Goal: Task Accomplishment & Management: Manage account settings

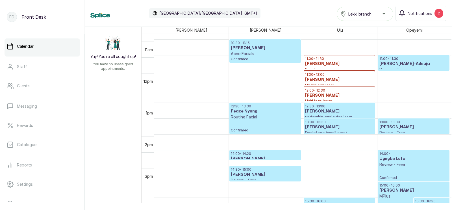
scroll to position [327, 0]
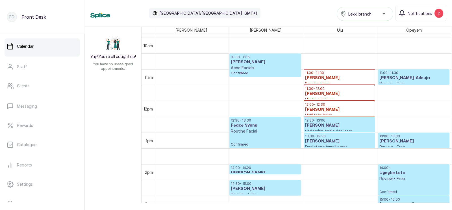
click at [260, 68] on p "Acne Facials" at bounding box center [265, 68] width 69 height 6
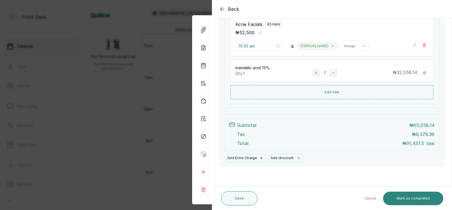
click at [410, 197] on button "Mark as completed" at bounding box center [413, 199] width 60 height 14
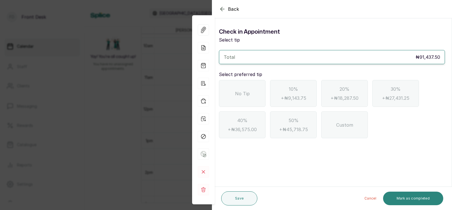
click at [238, 94] on span "No Tip" at bounding box center [242, 93] width 15 height 7
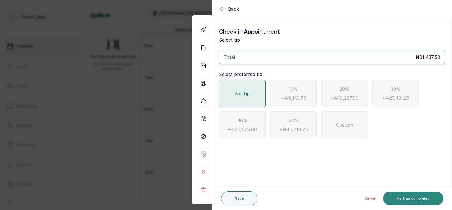
click at [416, 197] on button "Mark as completed" at bounding box center [413, 199] width 60 height 14
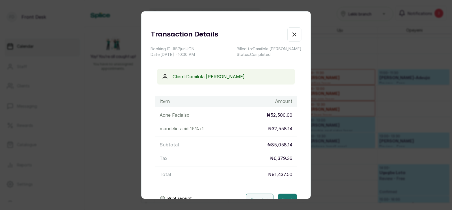
click at [286, 157] on p "₦6,379.36" at bounding box center [281, 158] width 23 height 7
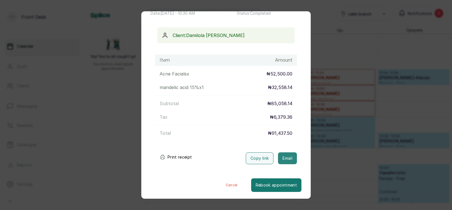
click at [285, 158] on button "Email" at bounding box center [287, 158] width 19 height 12
click at [326, 143] on div "Transaction Details Booking ID: # SPjunUON Date: [DATE] ・ 10:30 AM Billed to: […" at bounding box center [226, 105] width 452 height 210
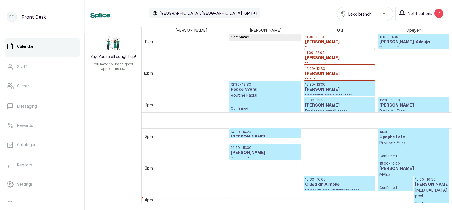
scroll to position [338, 0]
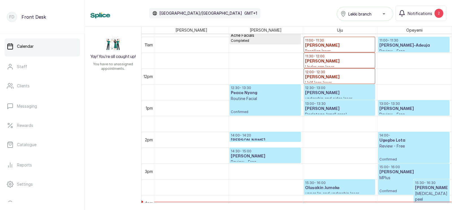
click at [260, 98] on p "Routine Facial" at bounding box center [265, 99] width 69 height 6
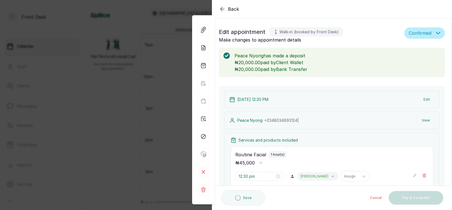
scroll to position [94, 0]
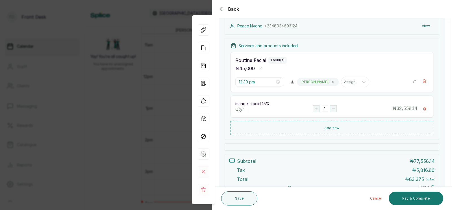
click at [152, 141] on div "Back Appointment Details Edit appointment 🚶 Walk-in (booked by Front Desk) Make…" at bounding box center [226, 105] width 452 height 210
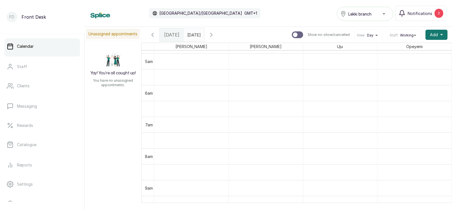
scroll to position [188, 0]
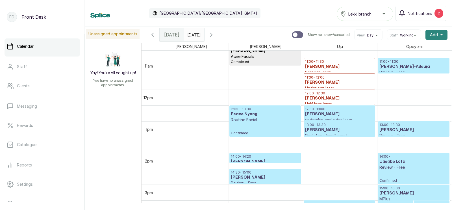
click at [436, 34] on span "Add" at bounding box center [434, 35] width 8 height 6
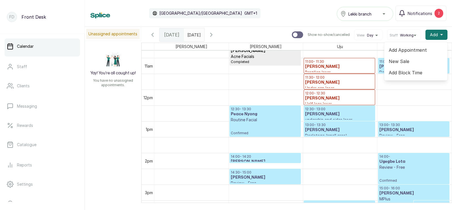
click at [410, 48] on span "Add Appointment" at bounding box center [416, 50] width 54 height 7
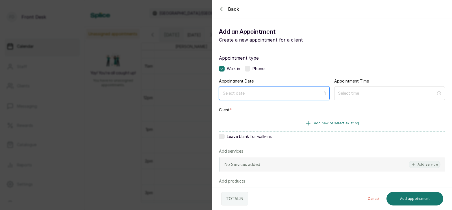
click at [251, 94] on input at bounding box center [272, 93] width 98 height 6
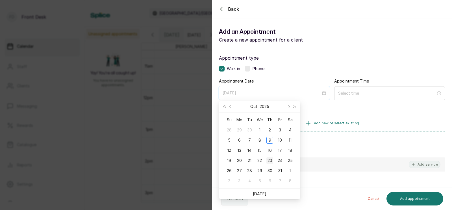
type input "[DATE]"
click at [270, 159] on div "23" at bounding box center [270, 160] width 7 height 7
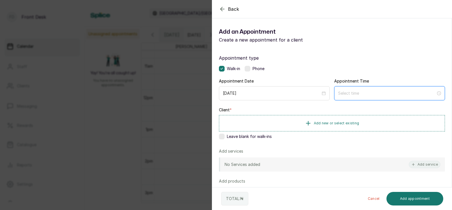
click at [355, 94] on input at bounding box center [388, 93] width 98 height 6
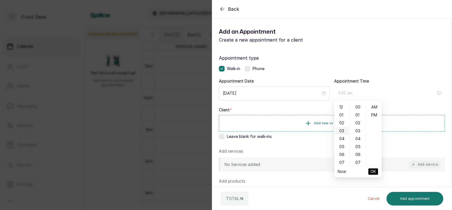
click at [343, 131] on div "03" at bounding box center [343, 131] width 14 height 8
type input "3:00 pm"
click at [376, 114] on div "PM" at bounding box center [375, 115] width 14 height 8
click at [373, 170] on span "OK" at bounding box center [374, 171] width 6 height 11
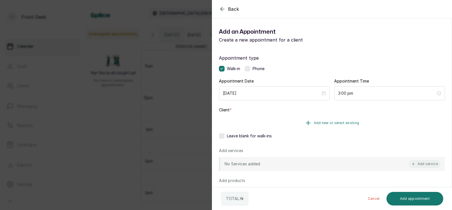
click at [329, 122] on span "Add new or select existing" at bounding box center [337, 123] width 46 height 5
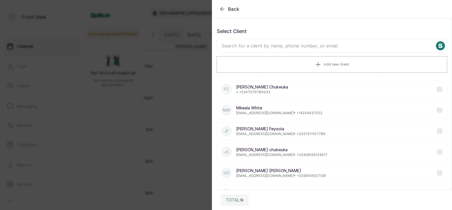
click at [311, 45] on input "text" at bounding box center [332, 46] width 231 height 14
type input "tomi"
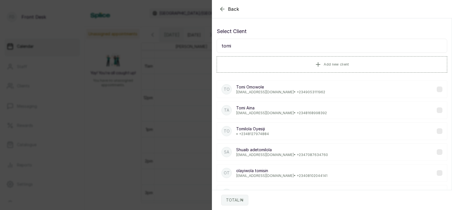
click at [260, 111] on p "[EMAIL_ADDRESS][DOMAIN_NAME] • [PHONE_NUMBER]" at bounding box center [281, 113] width 91 height 5
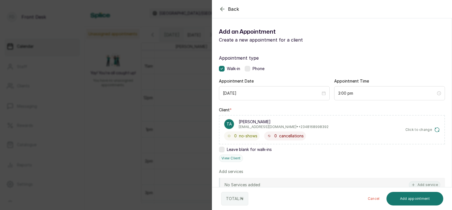
scroll to position [46, 0]
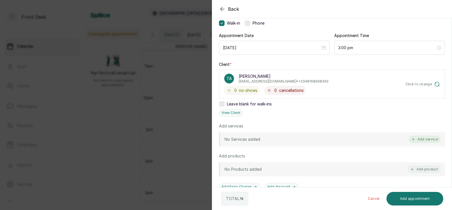
click at [426, 137] on button "Add service" at bounding box center [425, 139] width 32 height 7
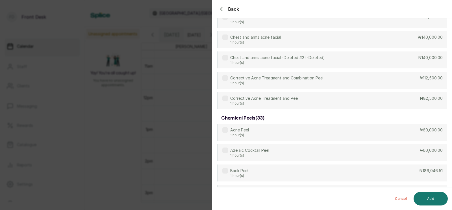
scroll to position [0, 0]
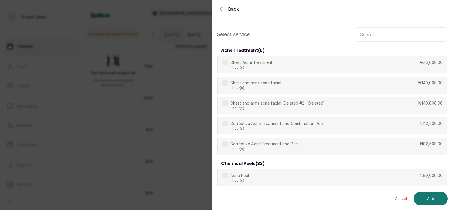
click at [371, 35] on input "text" at bounding box center [401, 34] width 92 height 14
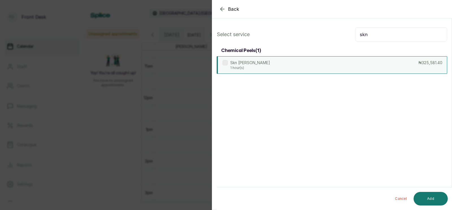
type input "skn"
click at [340, 63] on div "Skn [PERSON_NAME] 1 hour(s) ₦325,581.40" at bounding box center [332, 65] width 231 height 18
click at [432, 198] on button "Add" at bounding box center [431, 199] width 34 height 14
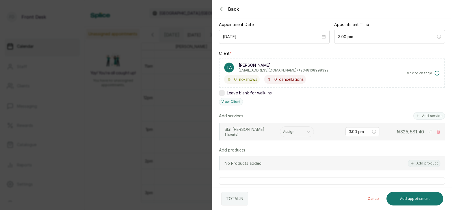
scroll to position [76, 0]
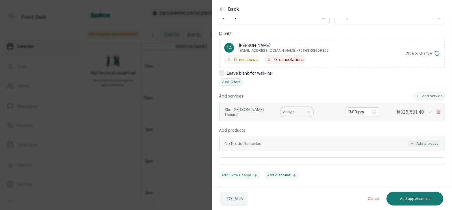
click at [289, 111] on div at bounding box center [292, 111] width 18 height 5
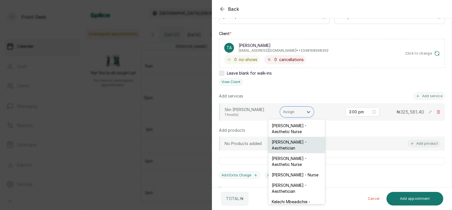
click at [288, 146] on div "[PERSON_NAME] - Aesthetician" at bounding box center [297, 145] width 57 height 16
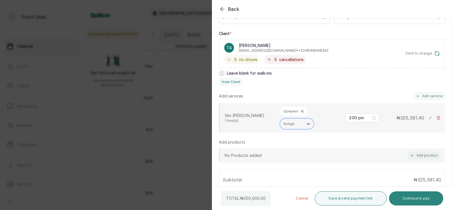
click at [421, 197] on button "Continue to pay" at bounding box center [416, 198] width 55 height 14
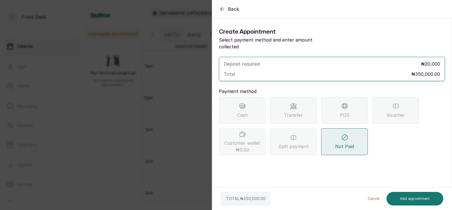
click at [300, 103] on div "Transfer" at bounding box center [293, 110] width 47 height 27
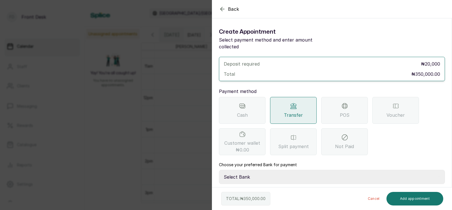
scroll to position [25, 0]
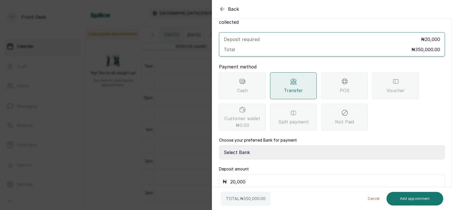
click at [263, 145] on select "Select Bank [PERSON_NAME] Fairmoney Microfinance Bank SKN ANALYTICS MED AESTH. …" at bounding box center [332, 152] width 226 height 14
select select "43272bc0-21c6-4b19-b9fb-c2093b8603c2"
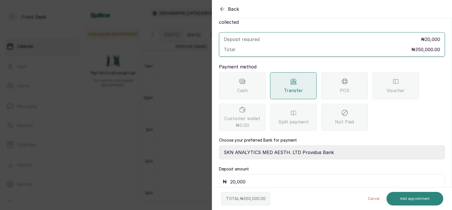
click at [418, 197] on button "Add appointment" at bounding box center [415, 199] width 57 height 14
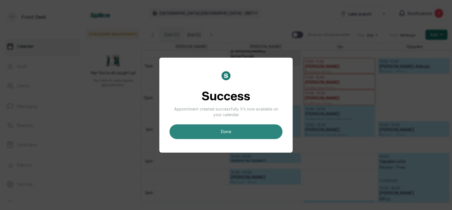
click at [224, 131] on button "done" at bounding box center [226, 131] width 113 height 15
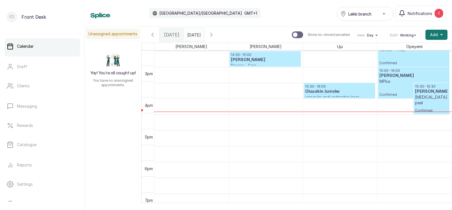
scroll to position [459, 0]
click at [436, 34] on span "Add" at bounding box center [434, 35] width 8 height 6
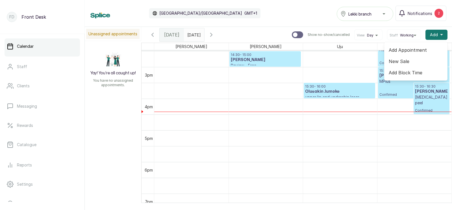
click at [405, 49] on span "Add Appointment" at bounding box center [416, 50] width 54 height 7
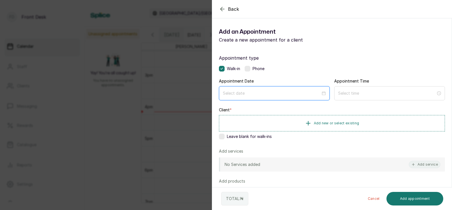
click at [264, 96] on input at bounding box center [272, 93] width 98 height 6
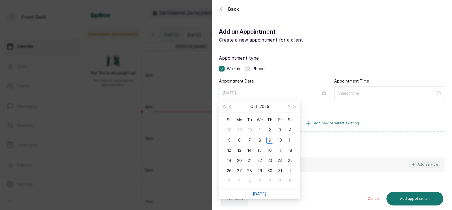
type input "[DATE]"
click at [260, 193] on link "[DATE]" at bounding box center [260, 193] width 14 height 5
type input "[DATE]"
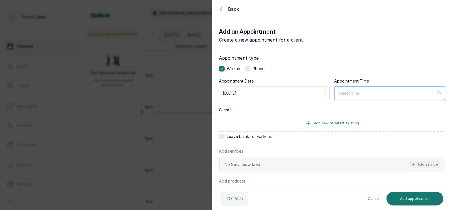
click at [374, 92] on input at bounding box center [388, 93] width 98 height 6
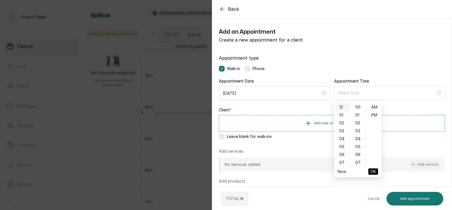
type input "12:00 am"
click at [343, 145] on div "05" at bounding box center [343, 147] width 14 height 8
type input "5:00 pm"
click at [375, 114] on div "PM" at bounding box center [375, 115] width 14 height 8
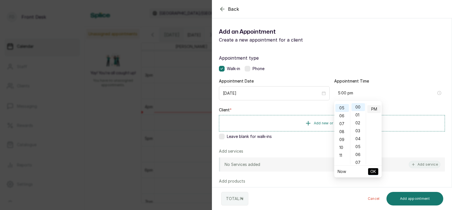
scroll to position [7, 0]
click at [372, 170] on span "OK" at bounding box center [374, 171] width 6 height 11
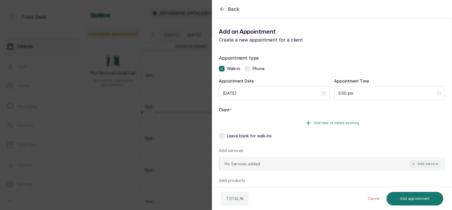
click at [327, 122] on span "Add new or select existing" at bounding box center [337, 123] width 46 height 5
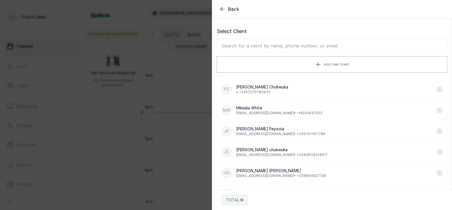
click at [306, 46] on input "text" at bounding box center [332, 46] width 231 height 14
type input "[PERSON_NAME]"
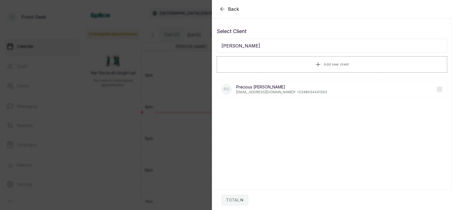
click at [286, 89] on p "[PERSON_NAME]" at bounding box center [281, 87] width 91 height 6
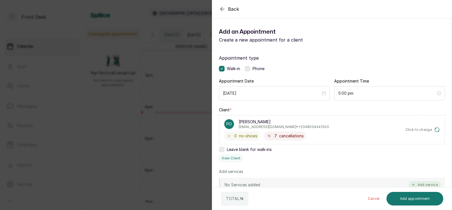
scroll to position [38, 0]
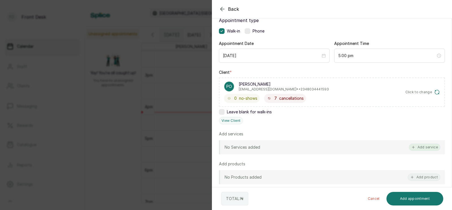
click at [426, 146] on button "Add service" at bounding box center [425, 147] width 32 height 7
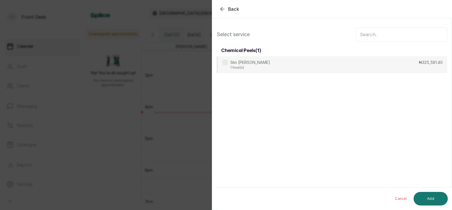
click at [372, 35] on input "text" at bounding box center [401, 34] width 92 height 14
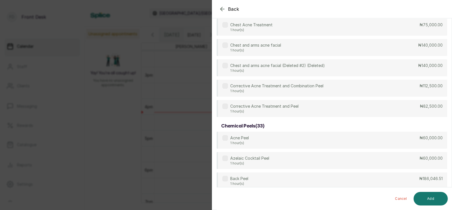
scroll to position [0, 0]
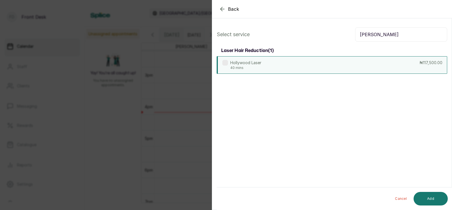
type input "[PERSON_NAME]"
click at [321, 62] on div "Hollywood Laser 40 mins ₦117,500.00" at bounding box center [332, 65] width 231 height 18
click at [426, 197] on button "Add" at bounding box center [431, 199] width 34 height 14
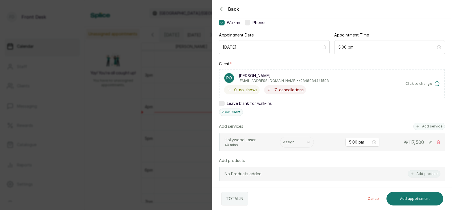
scroll to position [88, 0]
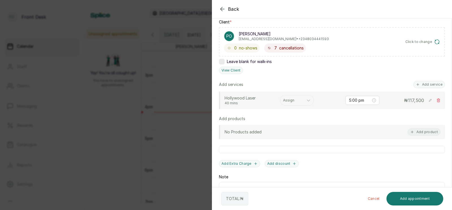
click at [290, 141] on div "Appointment type Walk-in Phone Appointment Date [DATE] Appointment Time 5:00 pm…" at bounding box center [332, 94] width 240 height 269
click at [292, 99] on div at bounding box center [292, 100] width 18 height 5
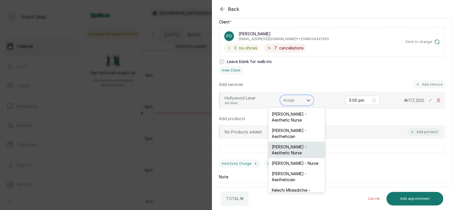
click at [290, 148] on div "[PERSON_NAME] - Aesthetic Nurse" at bounding box center [297, 150] width 57 height 16
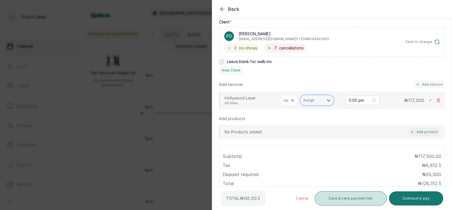
click at [344, 198] on button "Save & send payment link" at bounding box center [351, 198] width 72 height 14
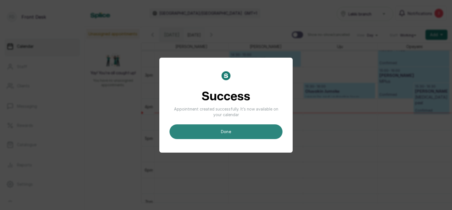
click at [230, 130] on button "done" at bounding box center [226, 131] width 113 height 15
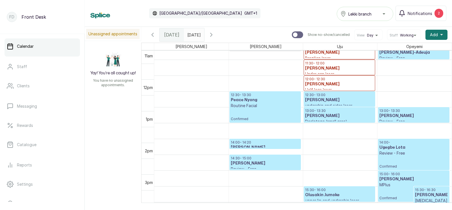
scroll to position [355, 0]
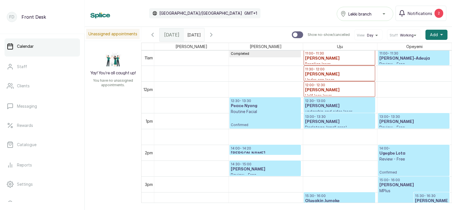
click at [254, 111] on p "Routine Facial" at bounding box center [265, 112] width 69 height 6
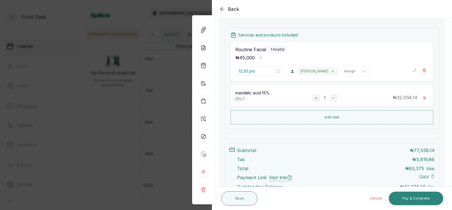
click at [413, 198] on button "Pay & Complete" at bounding box center [416, 199] width 55 height 14
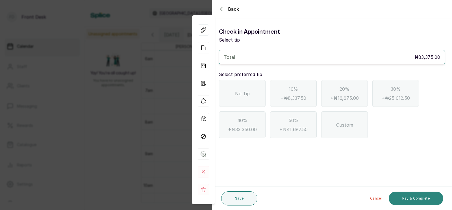
scroll to position [0, 0]
click at [238, 91] on span "No Tip" at bounding box center [242, 93] width 15 height 7
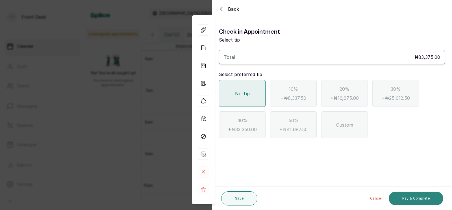
click at [411, 200] on button "Pay & Complete" at bounding box center [416, 199] width 55 height 14
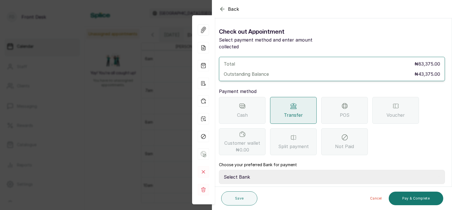
scroll to position [45, 0]
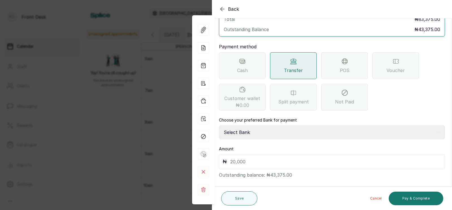
click at [345, 67] on span "POS" at bounding box center [345, 70] width 10 height 7
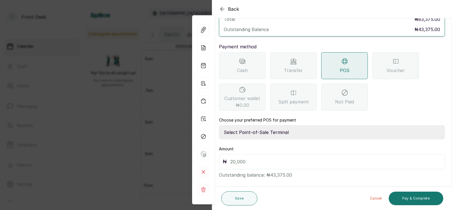
click at [274, 125] on select "Select Point-of-Sale Terminal SKN ANALYTICS MED AESTHETIC LIMITED Fairmoney Mic…" at bounding box center [332, 132] width 226 height 14
select select "43129536-bd7e-4b6d-8e8c-ab2c46322d67"
click at [249, 158] on input "text" at bounding box center [335, 162] width 211 height 8
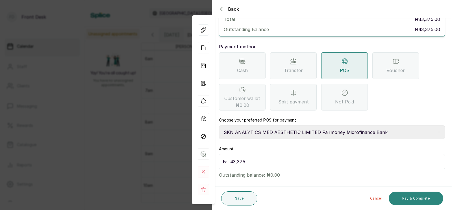
type input "43,375"
click at [411, 198] on button "Pay & Complete" at bounding box center [416, 199] width 55 height 14
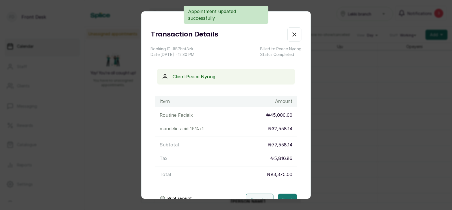
scroll to position [41, 0]
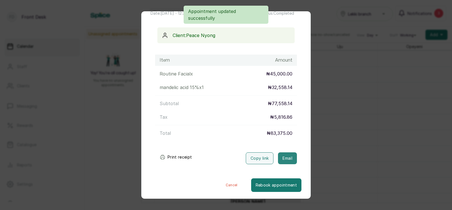
click at [286, 158] on button "Email" at bounding box center [287, 158] width 19 height 12
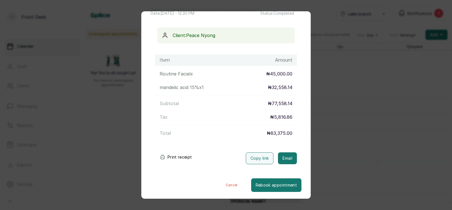
click at [338, 150] on div "Transaction Details Booking ID: # SPhnt8zk Date: [DATE] ・ 12:30 PM Billed to: P…" at bounding box center [226, 105] width 452 height 210
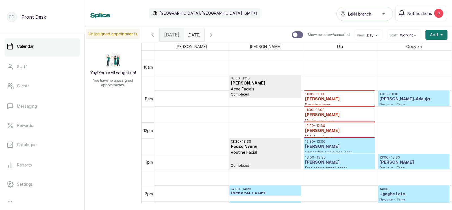
scroll to position [329, 0]
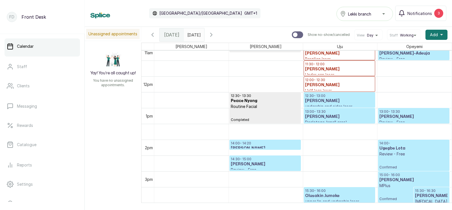
click at [342, 107] on div at bounding box center [339, 107] width 71 height 2
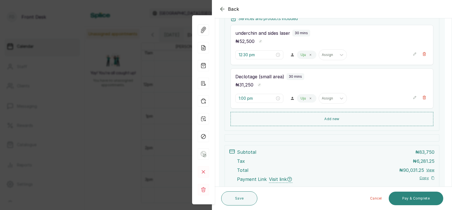
click at [413, 198] on button "Pay & Complete" at bounding box center [416, 199] width 55 height 14
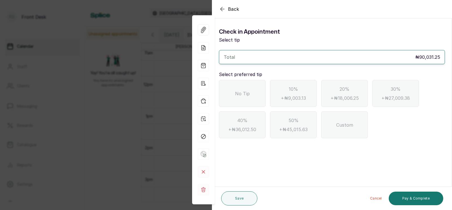
click at [241, 90] on span "No Tip" at bounding box center [242, 93] width 15 height 7
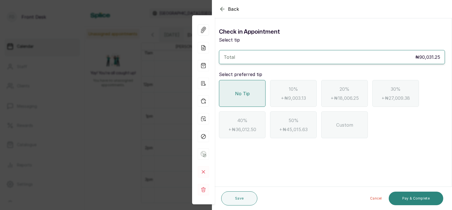
click at [412, 197] on button "Pay & Complete" at bounding box center [416, 199] width 55 height 14
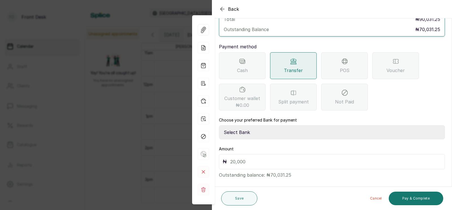
click at [301, 125] on select "Select Bank [PERSON_NAME] Fairmoney Microfinance Bank SKN ANALYTICS MED AESTH. …" at bounding box center [332, 132] width 226 height 14
select select "43272bc0-21c6-4b19-b9fb-c2093b8603c2"
click at [260, 158] on input "text" at bounding box center [335, 162] width 211 height 8
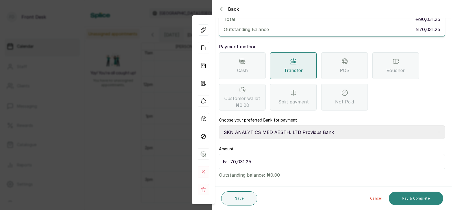
type input "70,031.25"
click at [411, 199] on button "Pay & Complete" at bounding box center [416, 199] width 55 height 14
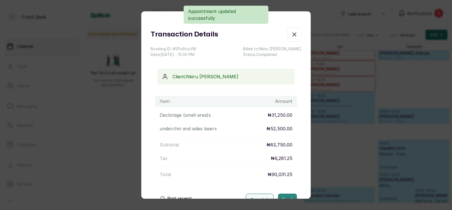
click at [290, 194] on button "Email" at bounding box center [287, 200] width 19 height 12
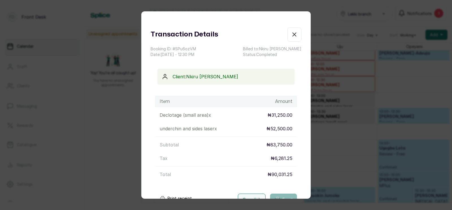
scroll to position [41, 0]
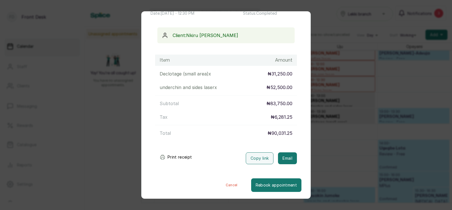
click at [345, 154] on div "Transaction Details Booking ID: # SPu6ozVM Date: [DATE] ・ 12:30 PM Billed to: […" at bounding box center [226, 105] width 452 height 210
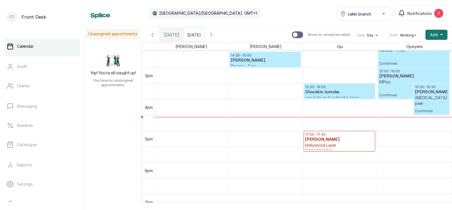
scroll to position [460, 0]
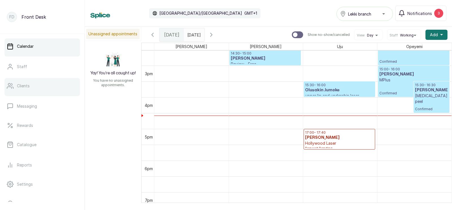
click at [27, 83] on p "Clients" at bounding box center [23, 86] width 13 height 6
